Goal: Navigation & Orientation: Find specific page/section

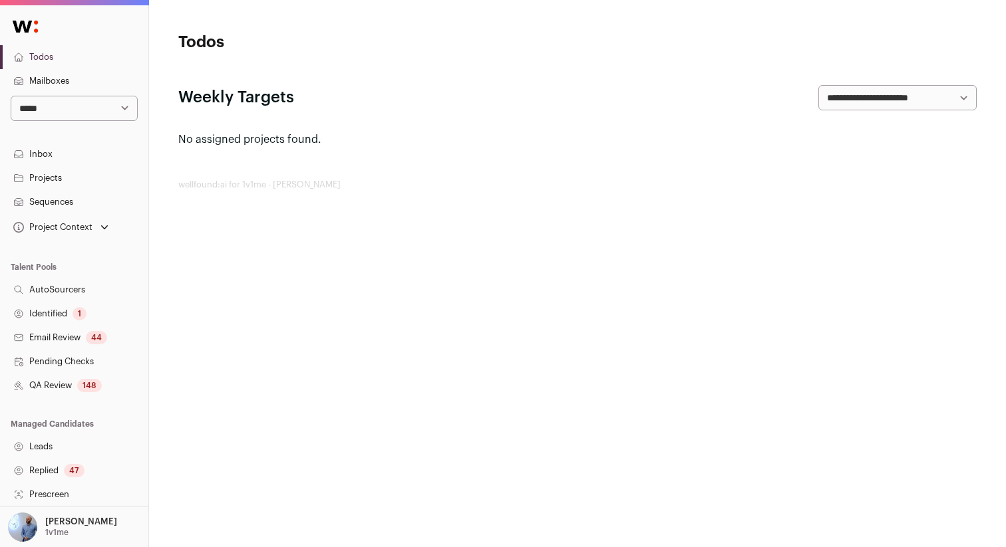
scroll to position [218, 0]
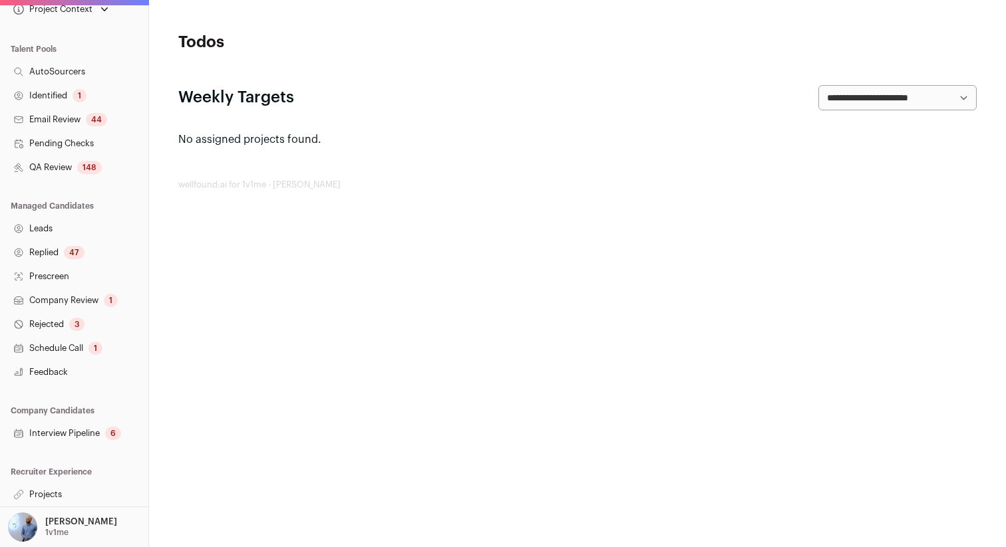
click at [71, 250] on div "47" at bounding box center [74, 252] width 21 height 13
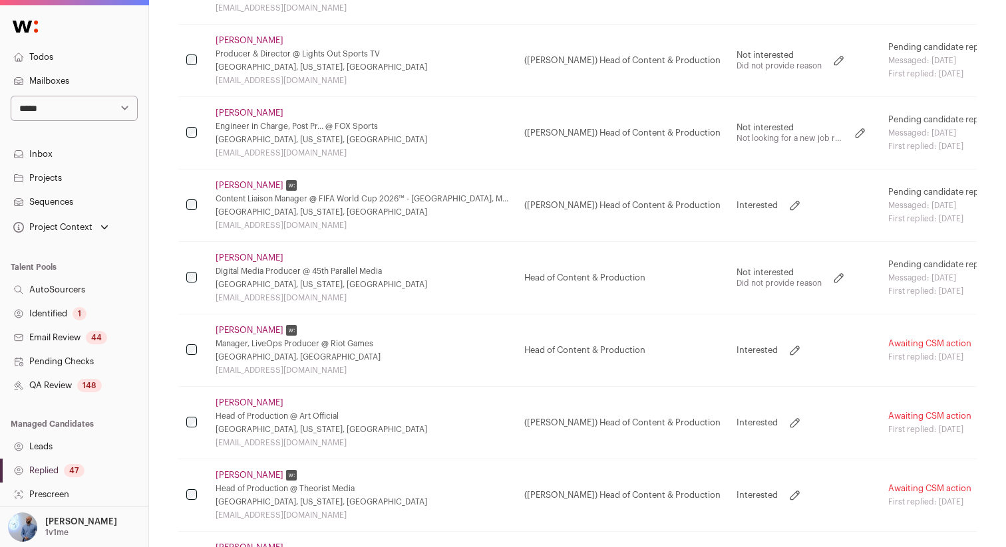
scroll to position [3461, 0]
